Goal: Task Accomplishment & Management: Manage account settings

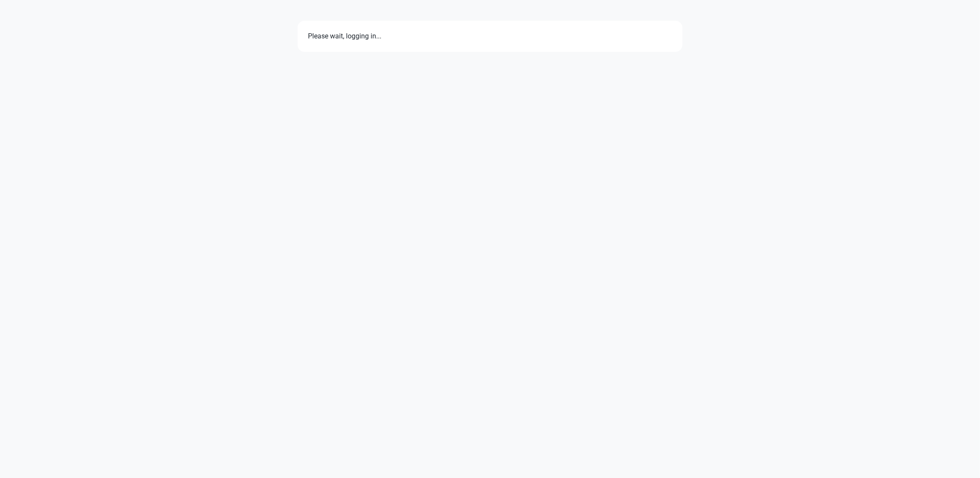
select select "7d"
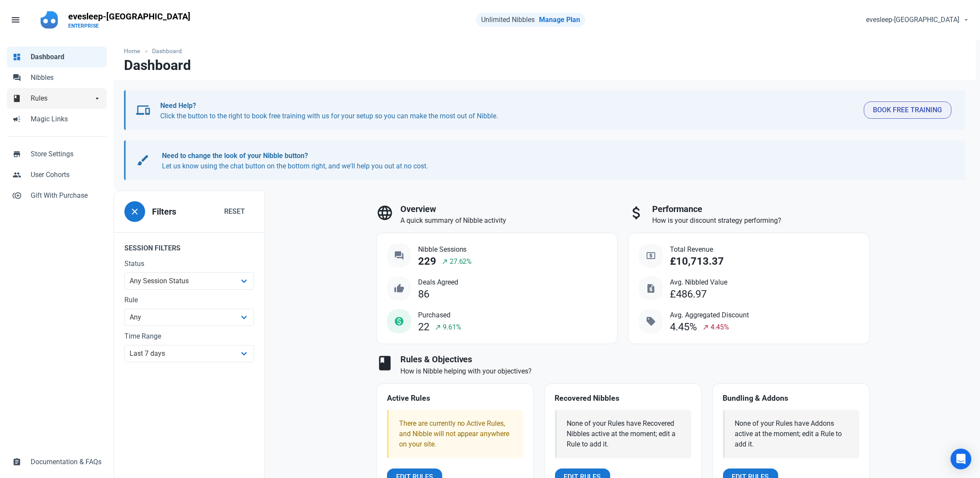
click at [62, 93] on span "Rules" at bounding box center [62, 98] width 62 height 10
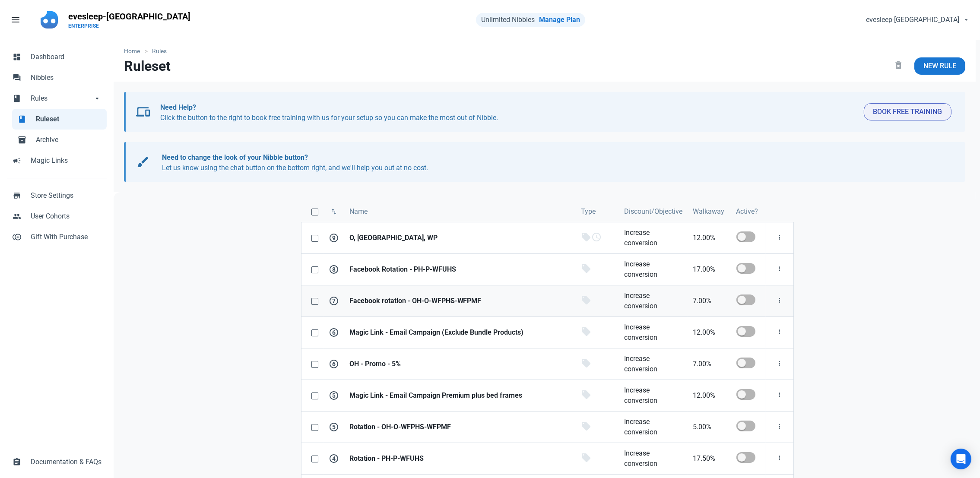
scroll to position [40, 0]
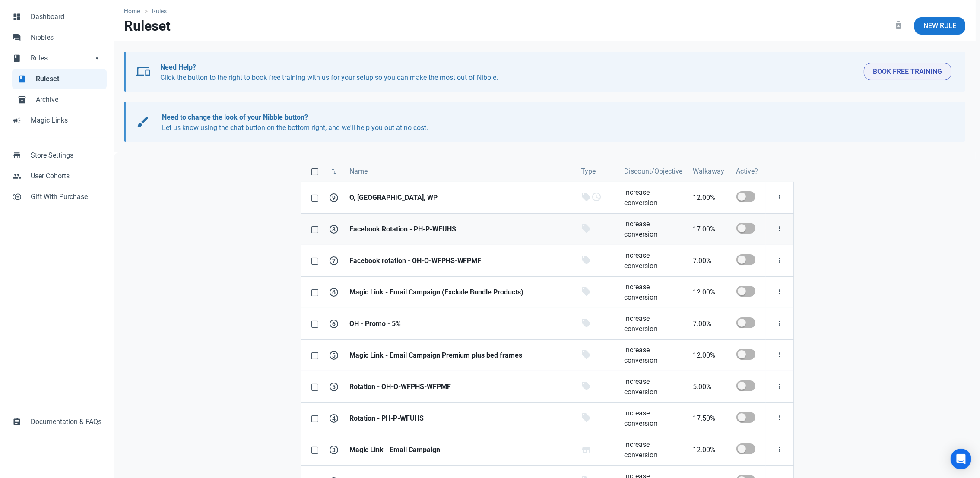
click at [747, 239] on td at bounding box center [748, 229] width 35 height 32
click at [745, 231] on span at bounding box center [746, 228] width 19 height 11
click at [742, 231] on input "checkbox" at bounding box center [740, 229] width 6 height 6
checkbox input "true"
click at [746, 261] on span at bounding box center [746, 259] width 19 height 11
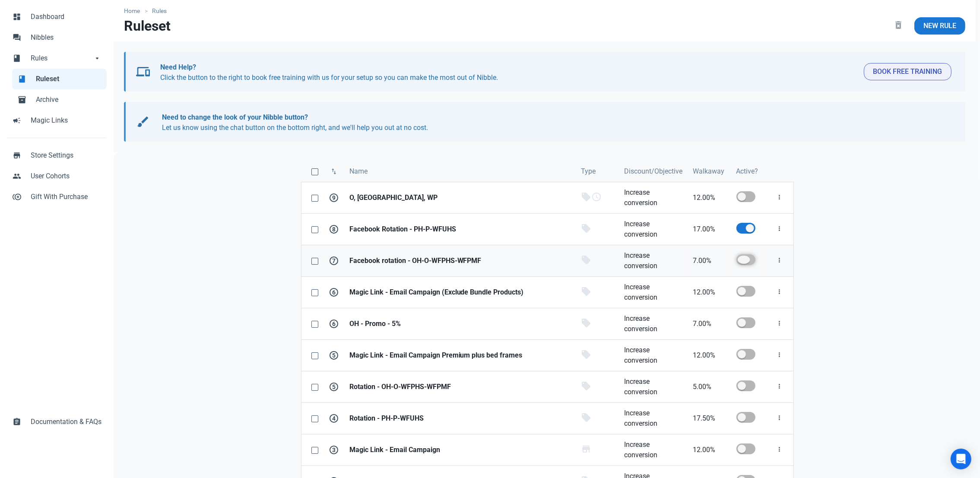
click at [742, 261] on input "checkbox" at bounding box center [740, 260] width 6 height 6
checkbox input "true"
